Goal: Transaction & Acquisition: Purchase product/service

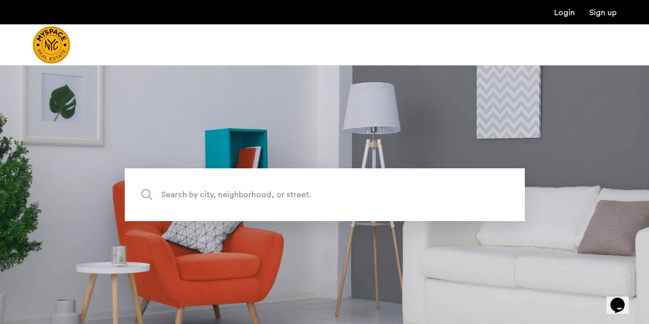
click at [273, 193] on span "Search by city, neighborhood, or street." at bounding box center [301, 195] width 280 height 14
click at [273, 193] on input "Search by city, neighborhood, or street." at bounding box center [325, 194] width 400 height 53
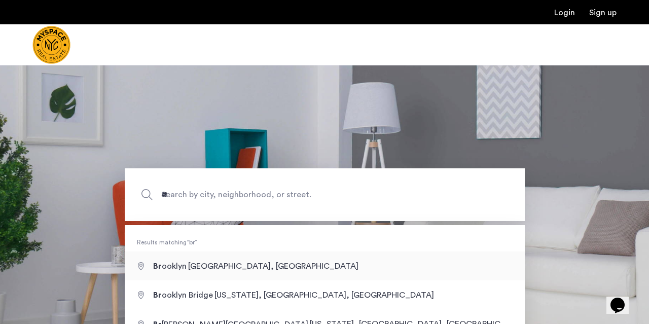
type input "**********"
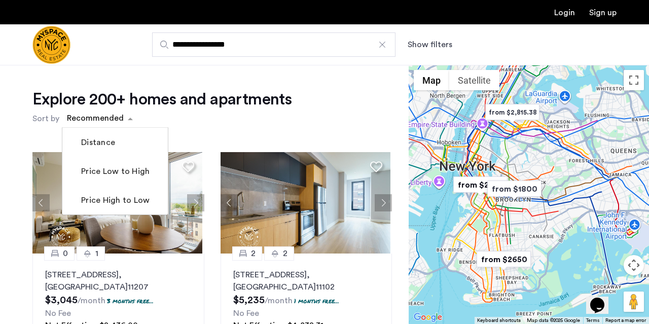
click at [99, 119] on div "sort-apartment" at bounding box center [95, 120] width 60 height 14
click at [108, 184] on mat-checkbox "Price Low to High" at bounding box center [115, 171] width 106 height 29
click at [125, 174] on label "Price Low to High" at bounding box center [114, 171] width 71 height 12
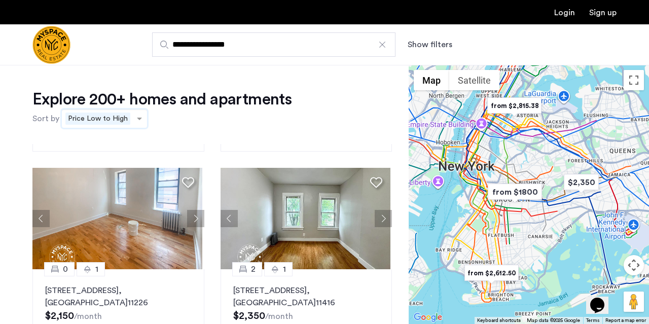
scroll to position [179, 0]
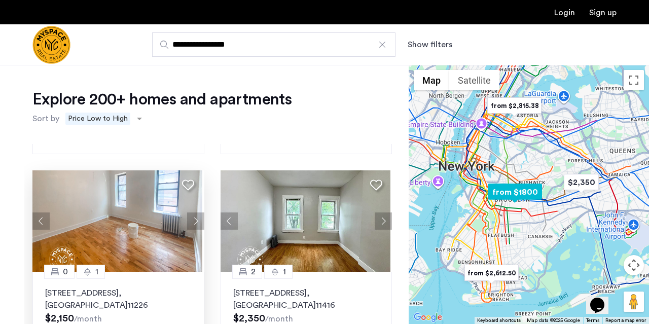
click at [194, 215] on button "Next apartment" at bounding box center [195, 221] width 17 height 17
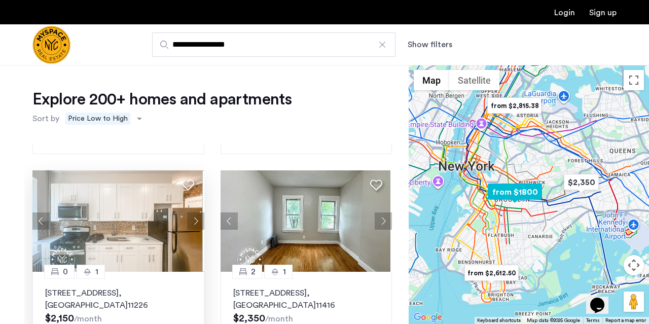
click at [194, 215] on button "Next apartment" at bounding box center [195, 221] width 17 height 17
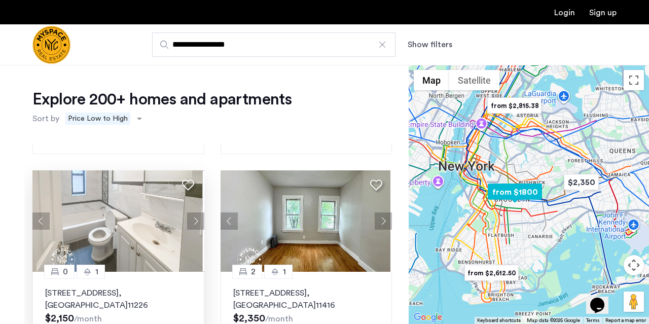
click at [194, 215] on button "Next apartment" at bounding box center [195, 221] width 17 height 17
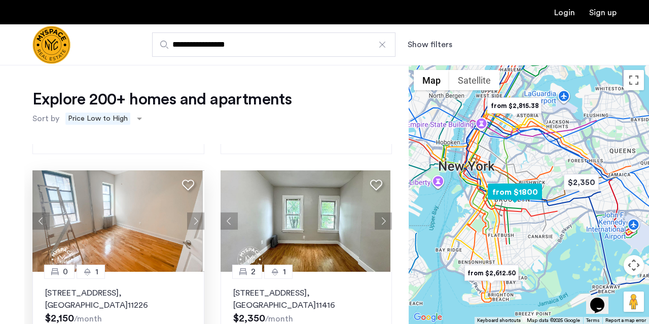
click at [194, 215] on button "Next apartment" at bounding box center [195, 221] width 17 height 17
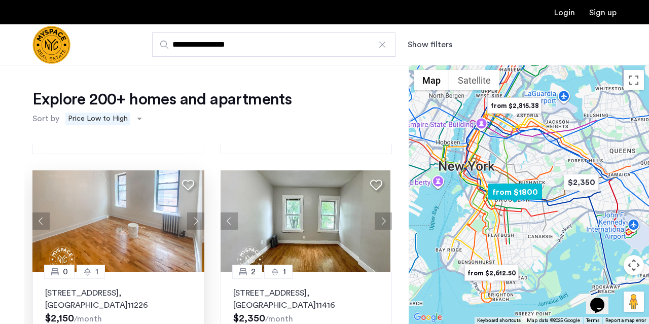
click at [194, 215] on button "Next apartment" at bounding box center [195, 221] width 17 height 17
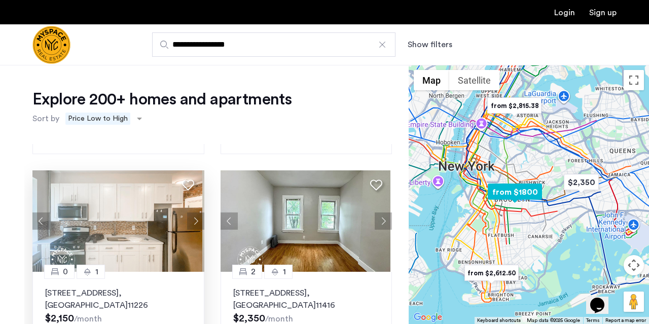
click at [194, 215] on button "Next apartment" at bounding box center [195, 221] width 17 height 17
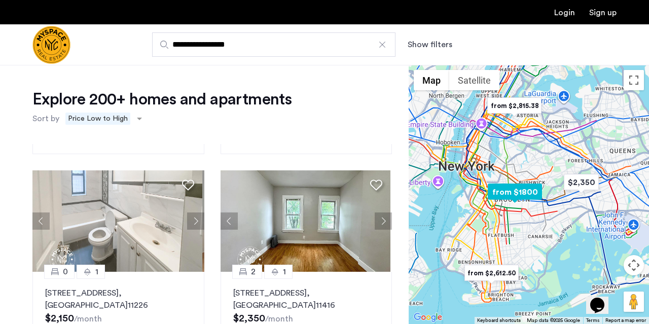
click at [195, 215] on button "Next apartment" at bounding box center [195, 221] width 17 height 17
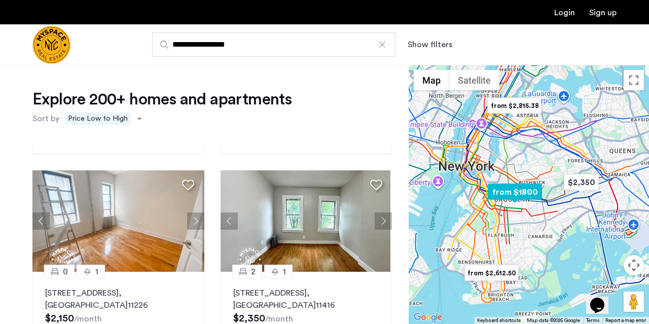
click at [195, 215] on button "Next apartment" at bounding box center [195, 221] width 17 height 17
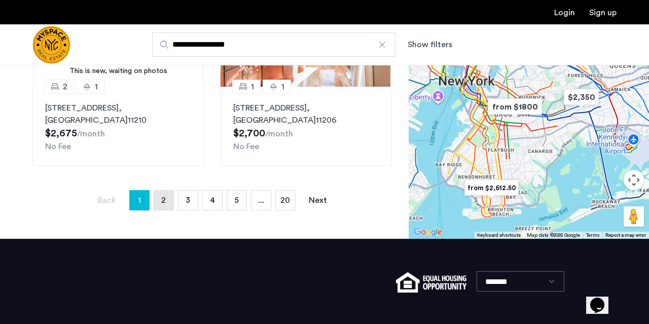
scroll to position [315, 0]
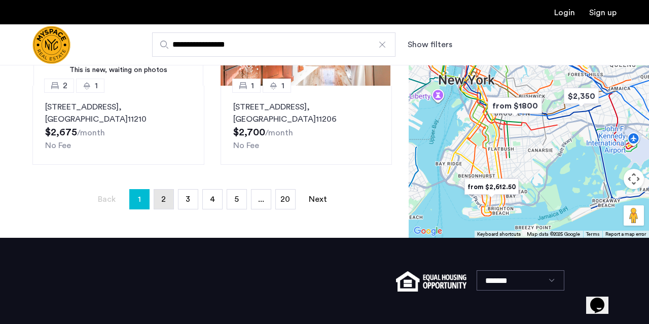
click at [167, 197] on link "page 2" at bounding box center [163, 199] width 19 height 19
